Goal: Task Accomplishment & Management: Complete application form

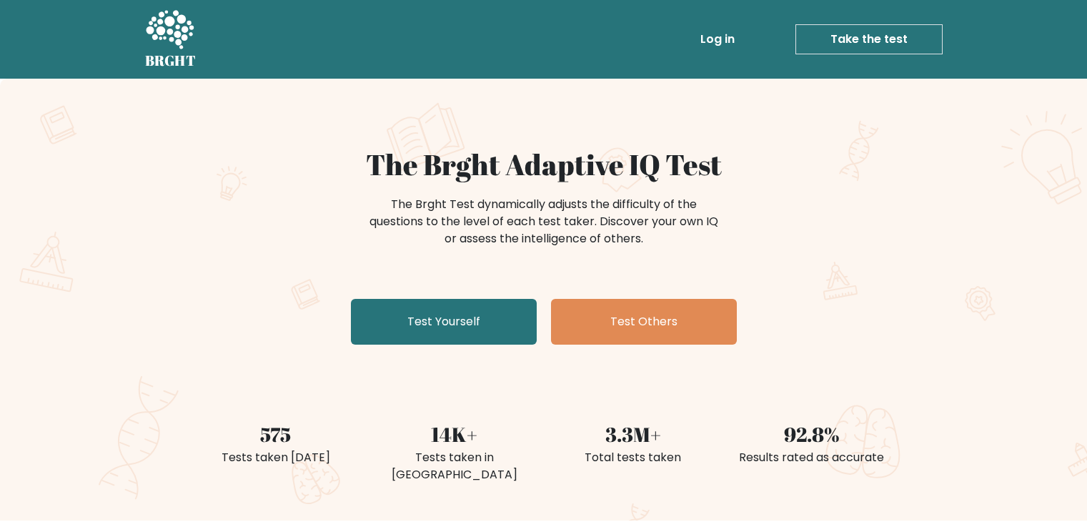
scroll to position [96, 0]
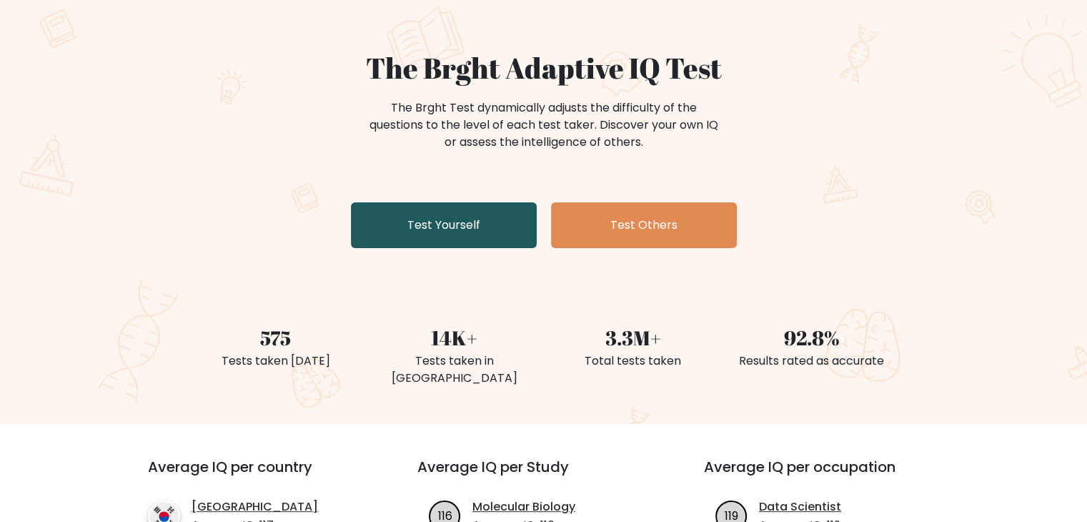
click at [464, 221] on link "Test Yourself" at bounding box center [444, 225] width 186 height 46
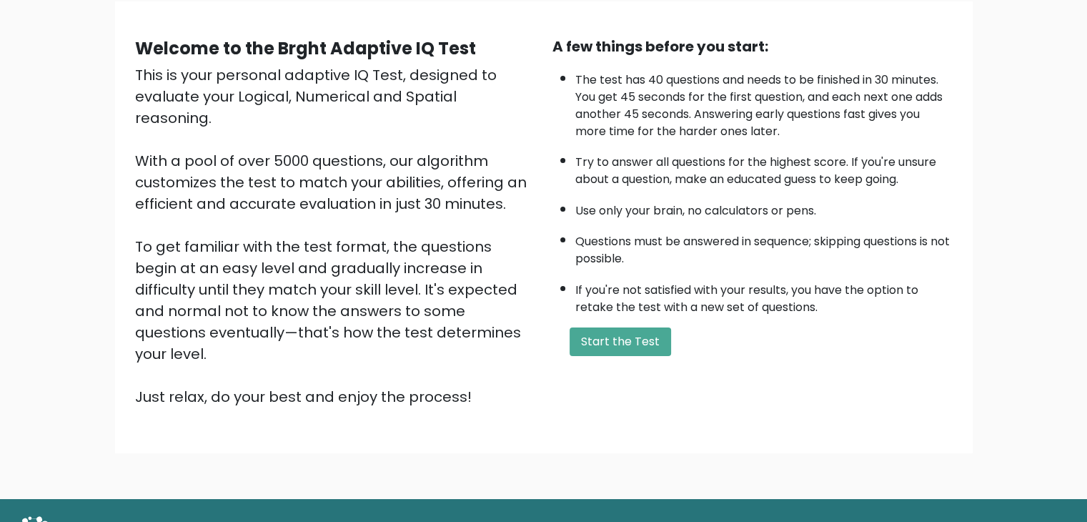
scroll to position [111, 0]
click at [646, 335] on button "Start the Test" at bounding box center [619, 342] width 101 height 29
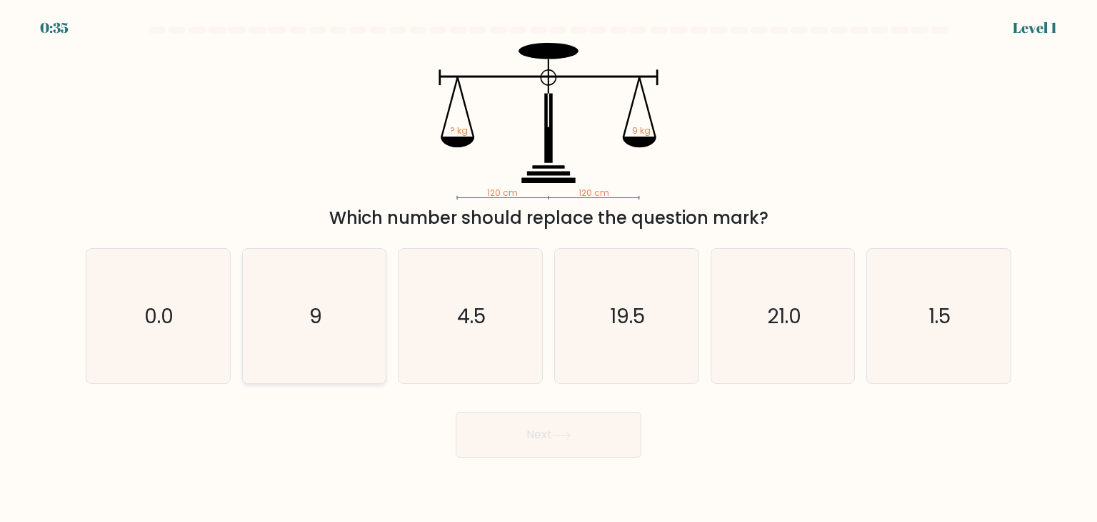
click at [338, 344] on icon "9" at bounding box center [314, 316] width 134 height 134
click at [549, 268] on input "b. 9" at bounding box center [549, 264] width 1 height 7
radio input "true"
click at [517, 426] on button "Next" at bounding box center [549, 435] width 186 height 46
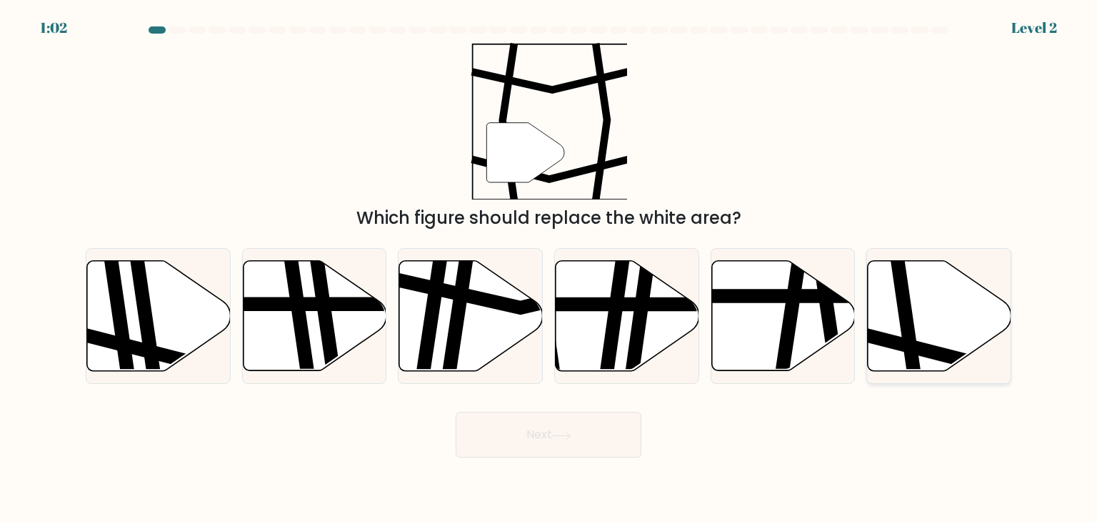
click at [953, 298] on icon at bounding box center [940, 316] width 144 height 110
click at [549, 268] on input "f." at bounding box center [549, 264] width 1 height 7
radio input "true"
click at [626, 418] on button "Next" at bounding box center [549, 435] width 186 height 46
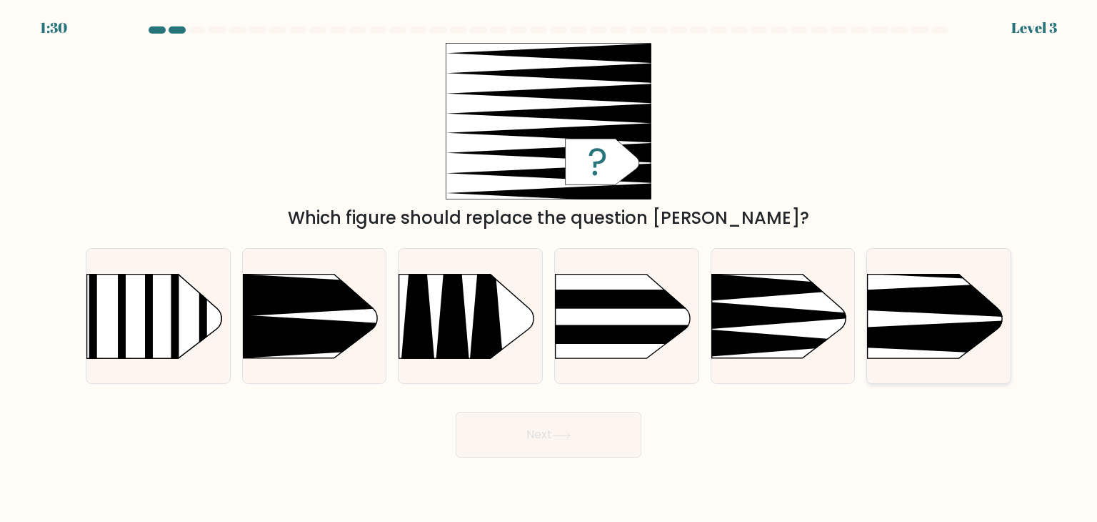
click at [946, 336] on icon at bounding box center [838, 337] width 374 height 36
click at [549, 268] on input "f." at bounding box center [549, 264] width 1 height 7
radio input "true"
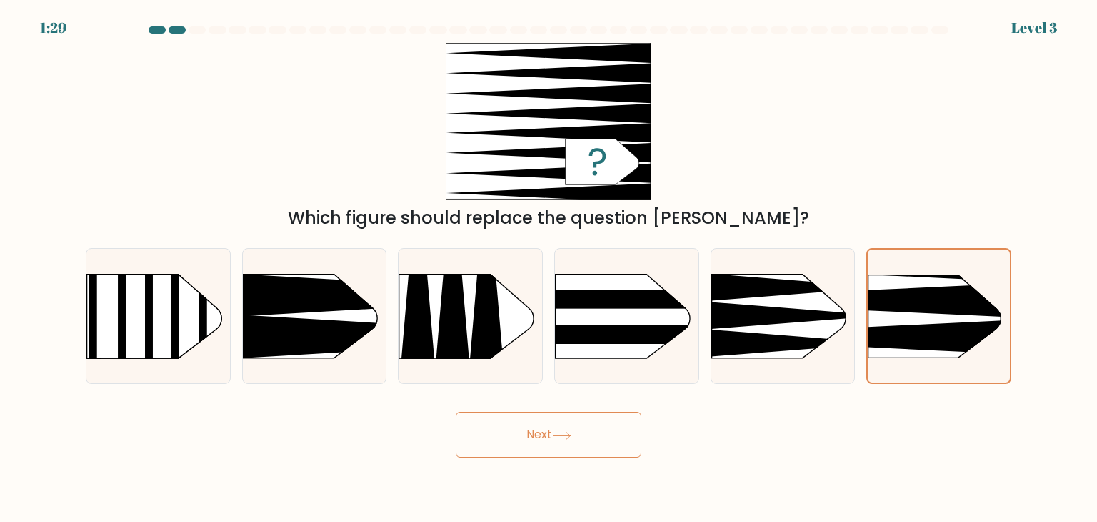
click at [599, 430] on button "Next" at bounding box center [549, 435] width 186 height 46
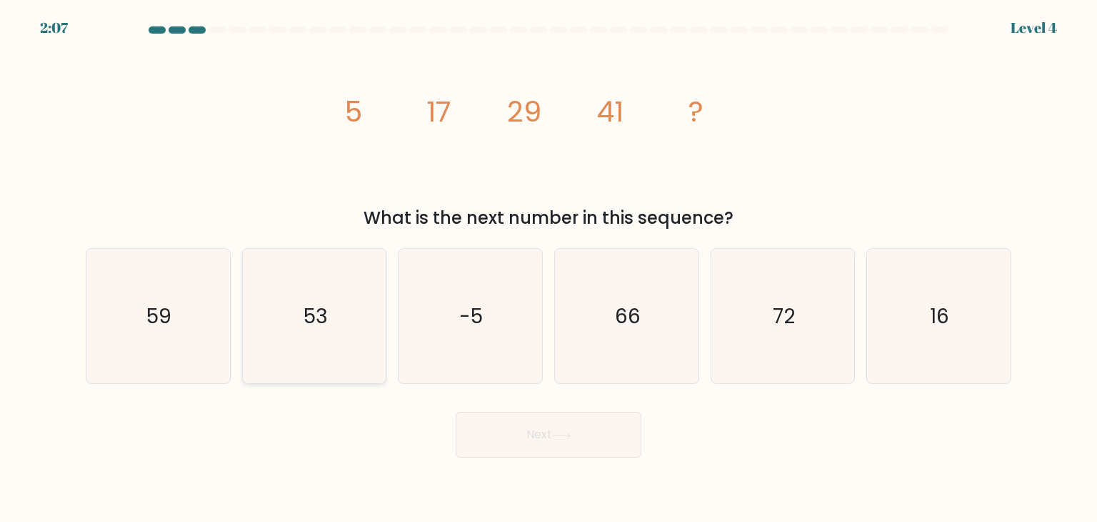
click at [311, 320] on text "53" at bounding box center [316, 315] width 24 height 29
click at [549, 268] on input "b. 53" at bounding box center [549, 264] width 1 height 7
radio input "true"
click at [546, 424] on button "Next" at bounding box center [549, 435] width 186 height 46
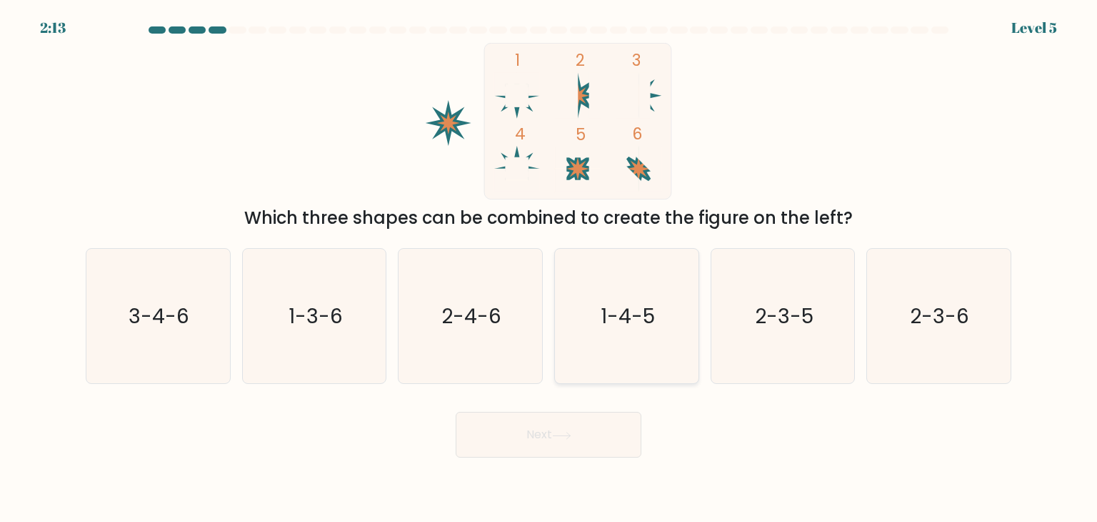
click at [652, 307] on text "1-4-5" at bounding box center [628, 315] width 54 height 29
click at [549, 268] on input "d. 1-4-5" at bounding box center [549, 264] width 1 height 7
radio input "true"
click at [569, 432] on icon at bounding box center [561, 436] width 19 height 8
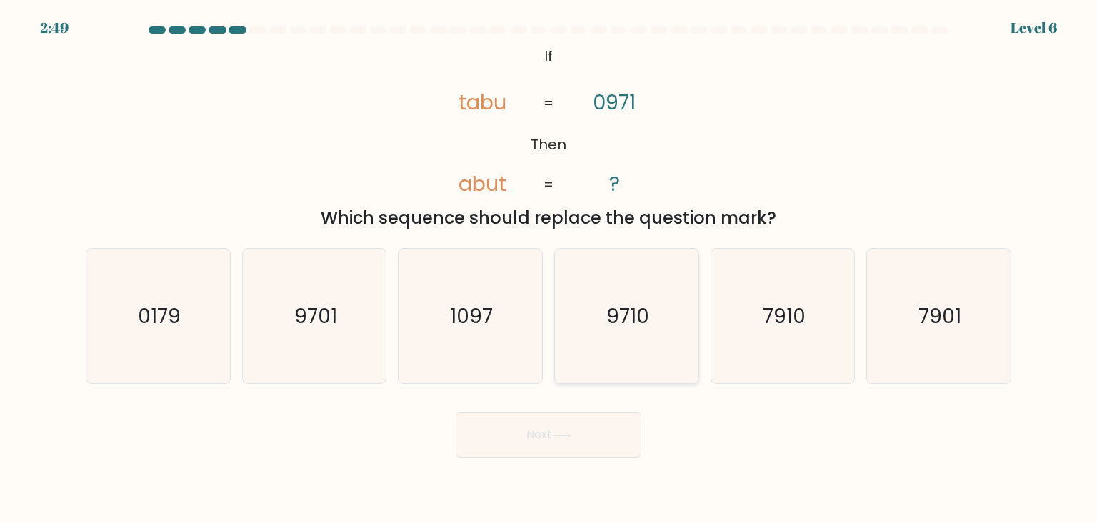
click at [640, 347] on icon "9710" at bounding box center [626, 316] width 134 height 134
click at [549, 268] on input "d. 9710" at bounding box center [549, 264] width 1 height 7
radio input "true"
click at [532, 427] on button "Next" at bounding box center [549, 435] width 186 height 46
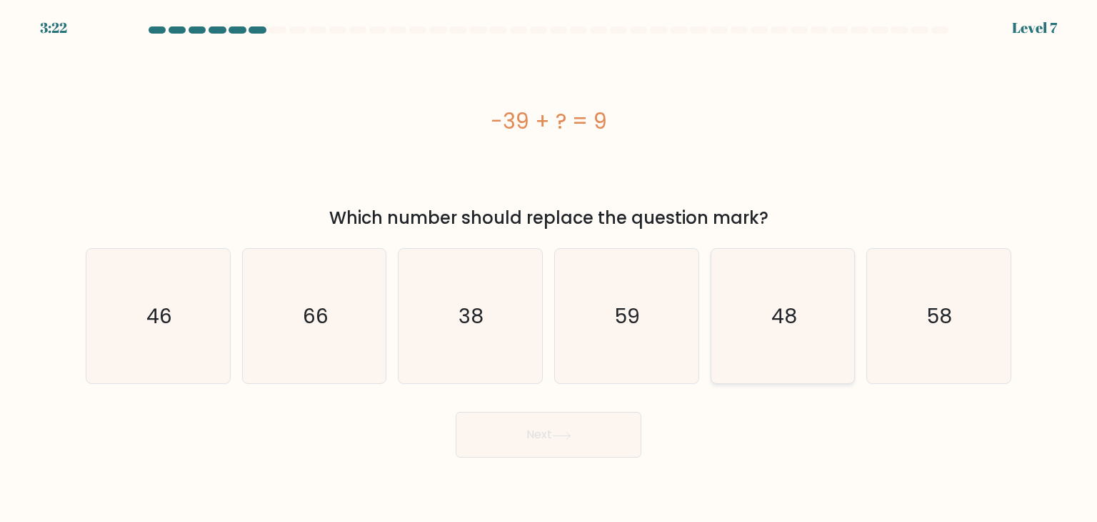
click at [772, 331] on icon "48" at bounding box center [783, 316] width 134 height 134
click at [549, 268] on input "e. 48" at bounding box center [549, 264] width 1 height 7
radio input "true"
click at [592, 430] on button "Next" at bounding box center [549, 435] width 186 height 46
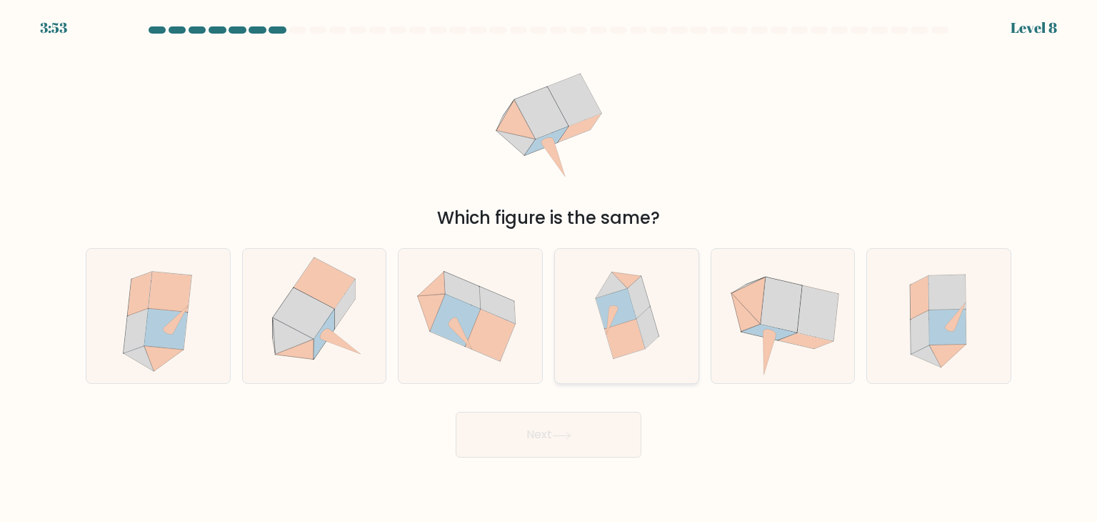
click at [649, 294] on icon at bounding box center [626, 316] width 129 height 134
click at [549, 268] on input "d." at bounding box center [549, 264] width 1 height 7
radio input "true"
click at [589, 462] on body "3:50 Level 8" at bounding box center [548, 261] width 1097 height 522
click at [557, 435] on icon at bounding box center [561, 436] width 19 height 8
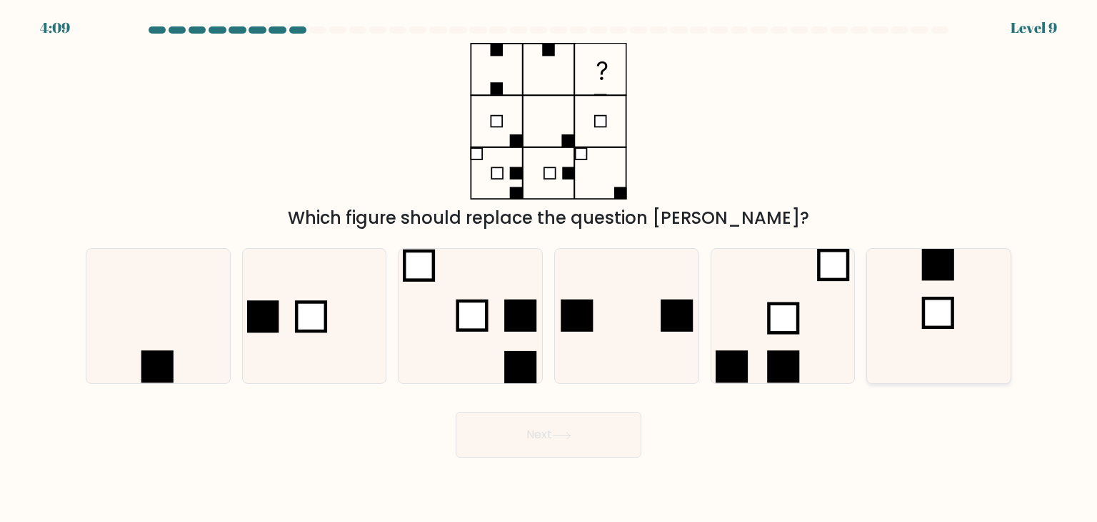
click at [887, 346] on icon at bounding box center [939, 316] width 134 height 134
click at [549, 268] on input "f." at bounding box center [549, 264] width 1 height 7
radio input "true"
click at [634, 425] on button "Next" at bounding box center [549, 435] width 186 height 46
